Goal: Communication & Community: Answer question/provide support

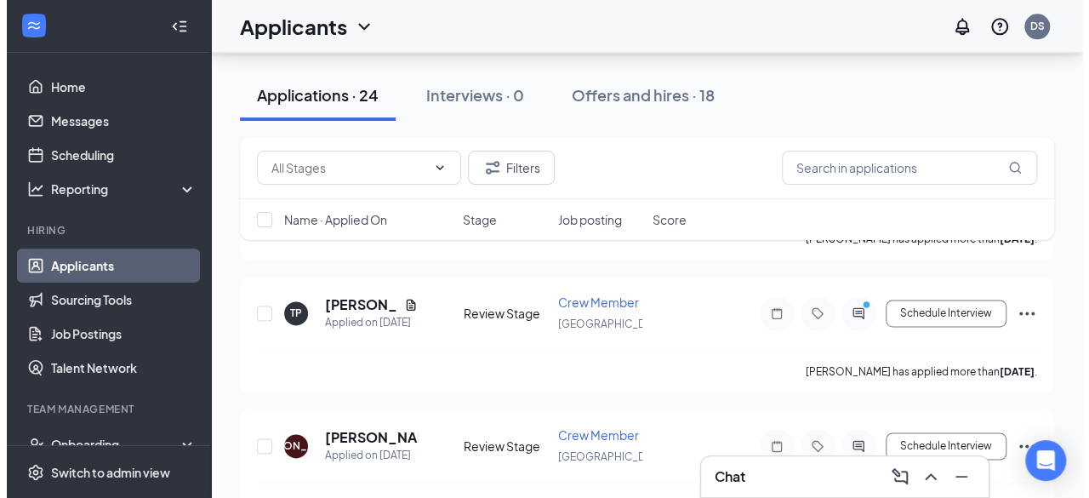
scroll to position [1099, 0]
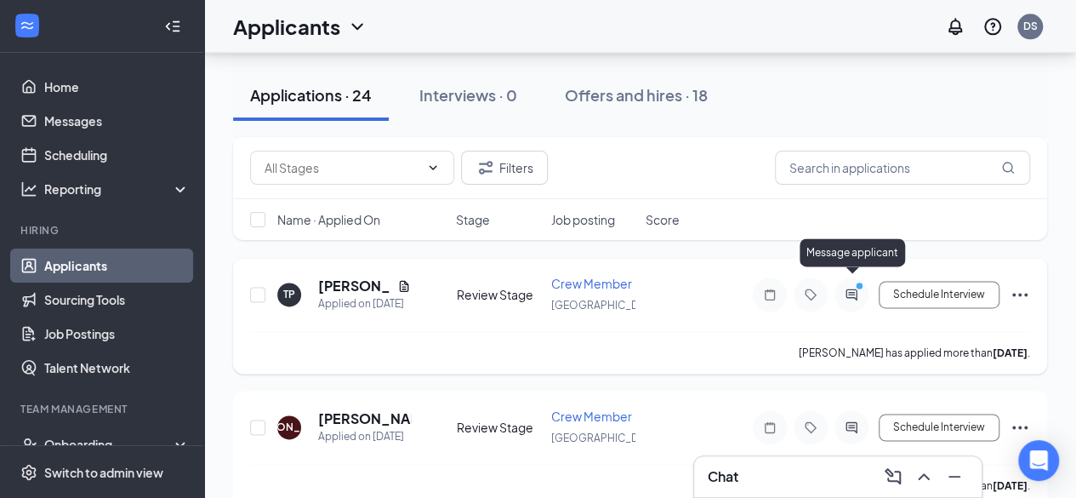
click at [859, 281] on icon "PrimaryDot" at bounding box center [861, 288] width 20 height 14
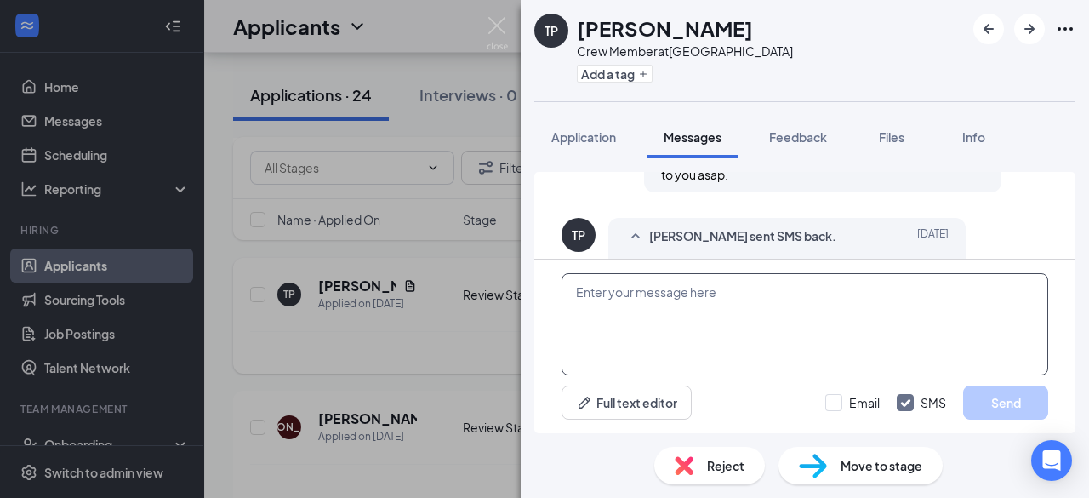
scroll to position [1493, 0]
click at [638, 298] on textarea at bounding box center [804, 324] width 486 height 102
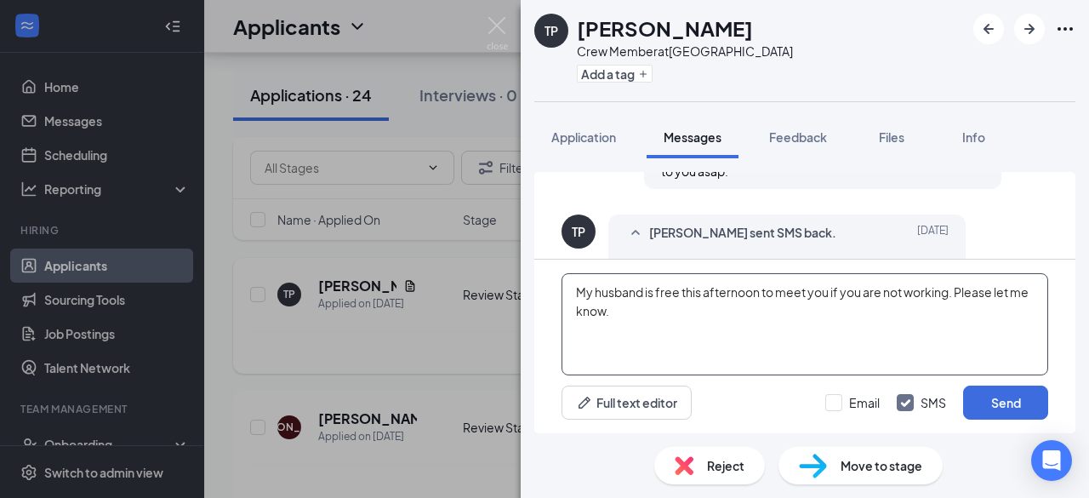
click at [958, 295] on textarea "My husband is free this afternoon to meet you if you are not working. Please le…" at bounding box center [804, 324] width 486 height 102
click at [802, 312] on textarea "My husband is free this afternoon to meet you if you are not working. He can be…" at bounding box center [804, 324] width 486 height 102
type textarea "My husband is free this afternoon to meet you if you are not working. He can be…"
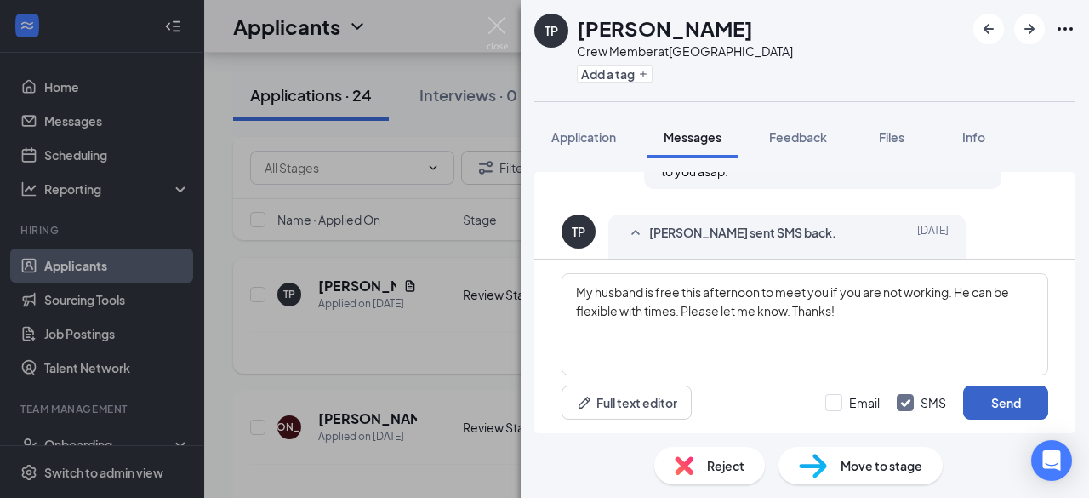
click at [997, 395] on button "Send" at bounding box center [1005, 402] width 85 height 34
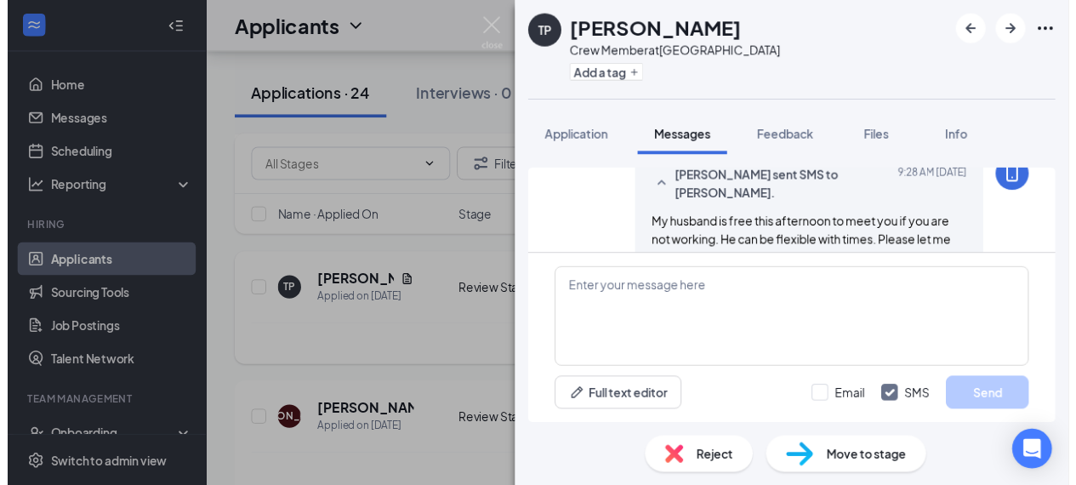
scroll to position [1640, 0]
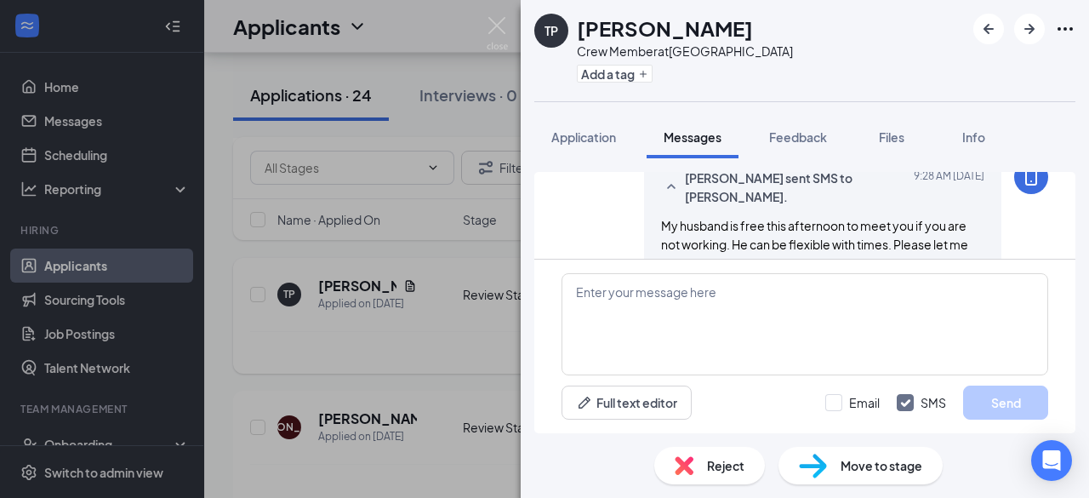
click at [459, 345] on div "[PERSON_NAME] [PERSON_NAME] Crew Member at [GEOGRAPHIC_DATA] Add a tag Applicat…" at bounding box center [544, 249] width 1089 height 498
